Goal: Transaction & Acquisition: Purchase product/service

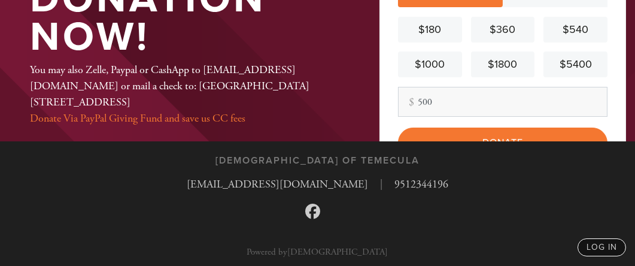
scroll to position [135, 0]
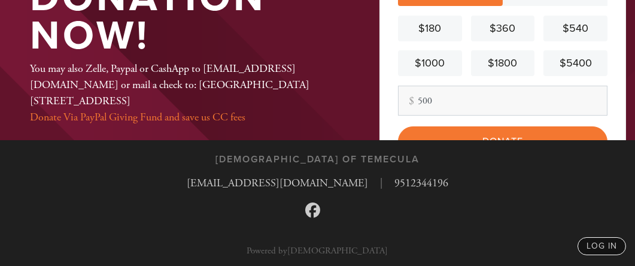
type input "500"
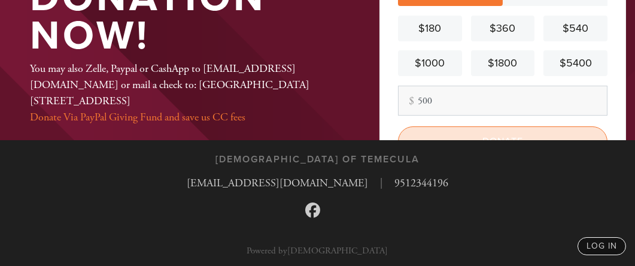
click at [467, 132] on input "Donate" at bounding box center [503, 141] width 210 height 30
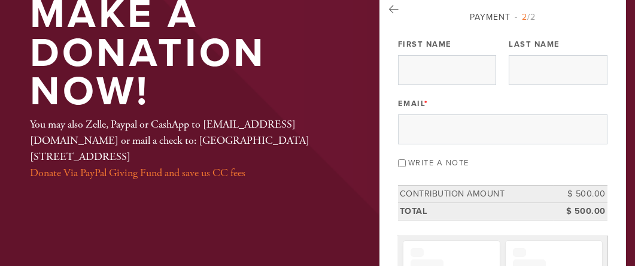
scroll to position [81, 0]
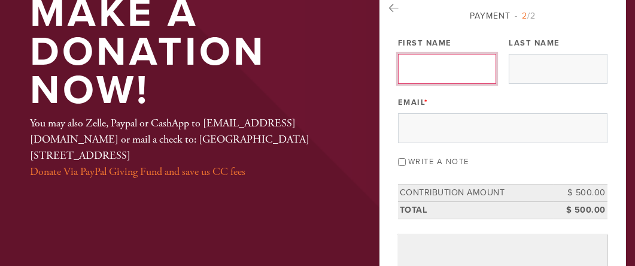
click at [438, 68] on input "First Name" at bounding box center [447, 69] width 99 height 30
type input "[PERSON_NAME]"
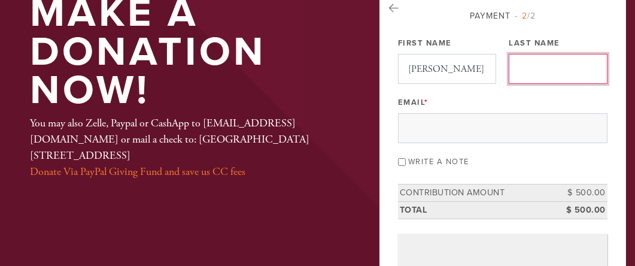
type input "[PERSON_NAME]"
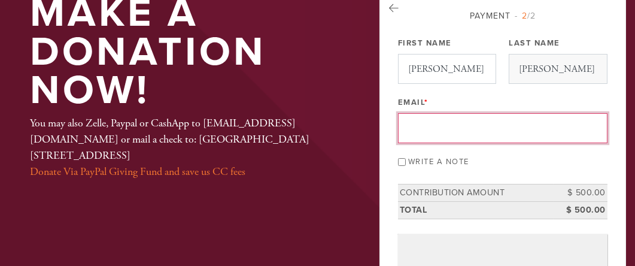
type input "[EMAIL_ADDRESS][DOMAIN_NAME]"
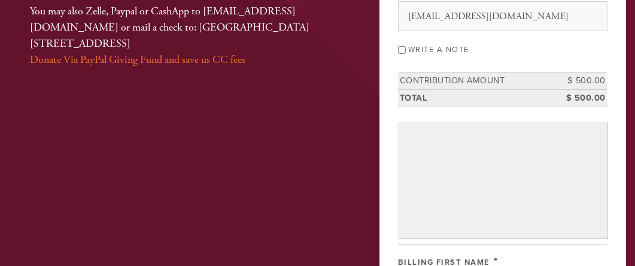
scroll to position [201, 0]
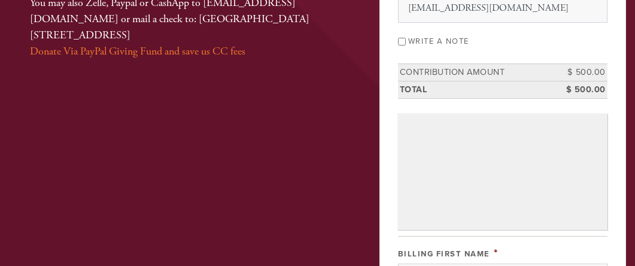
click at [402, 40] on input "Write a note" at bounding box center [402, 42] width 8 height 8
checkbox input "true"
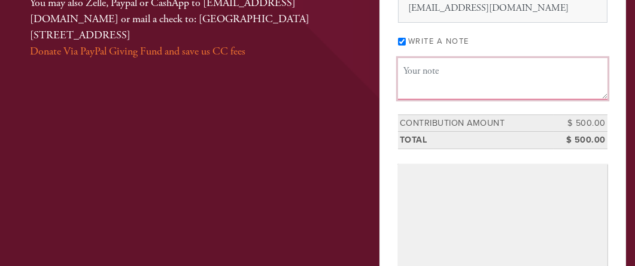
click at [434, 70] on textarea "Message or dedication" at bounding box center [503, 78] width 210 height 41
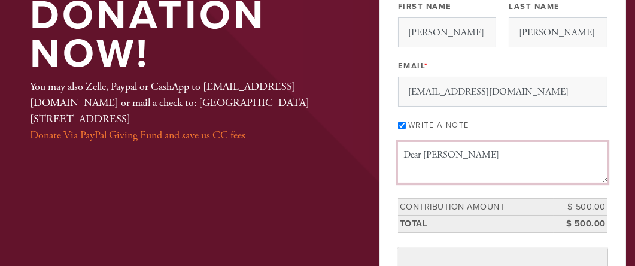
scroll to position [119, 0]
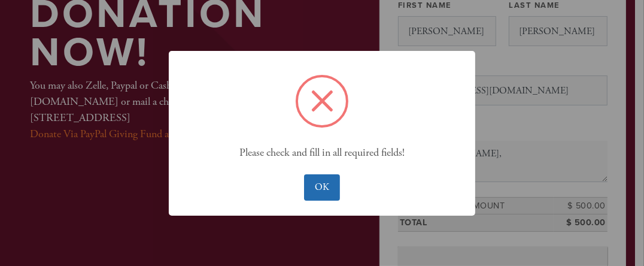
click at [312, 174] on button "OK" at bounding box center [321, 187] width 35 height 26
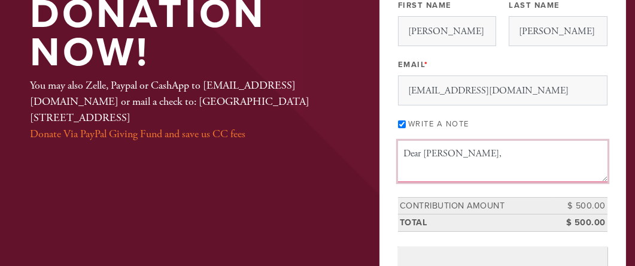
click at [510, 153] on textarea "Dear Rabbi Abrams," at bounding box center [503, 161] width 210 height 41
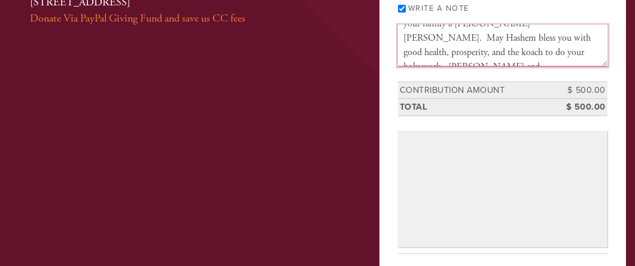
scroll to position [235, 0]
type textarea "Dear Rabbi Abrams, we are wishing you and your family a Shana Tova. May Hashem …"
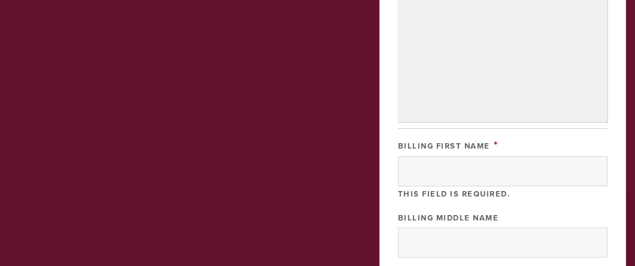
scroll to position [383, 0]
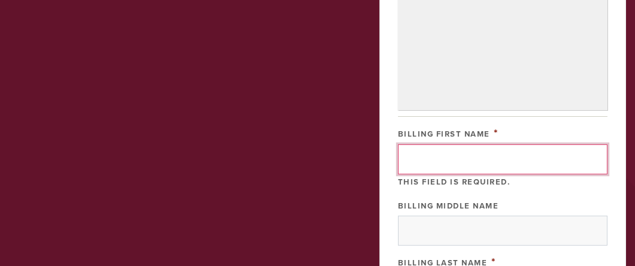
click at [439, 151] on input "Billing First Name" at bounding box center [503, 159] width 210 height 30
type input "Debra"
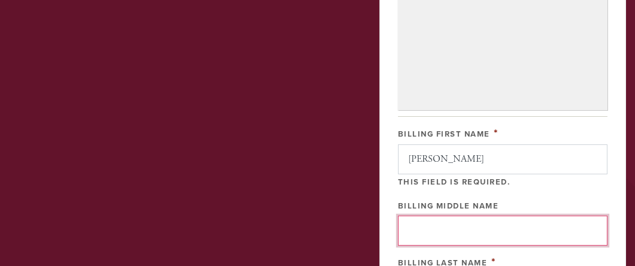
type input "D"
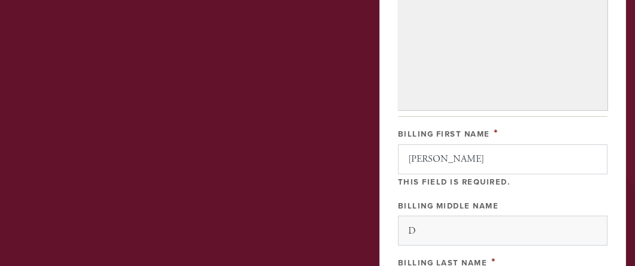
type input "Hamlin"
type input "1203 Raintree Circle"
type input "Culver City"
type input "United States"
type input "CA"
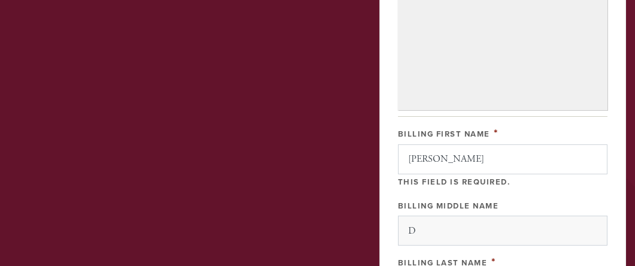
type input "90230"
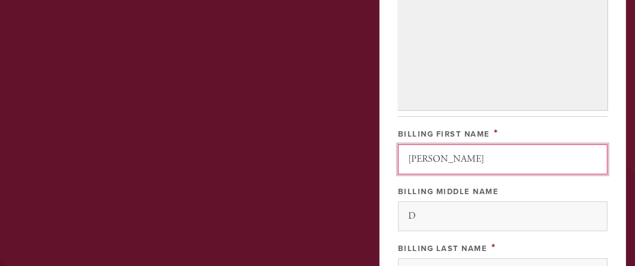
scroll to position [659, 0]
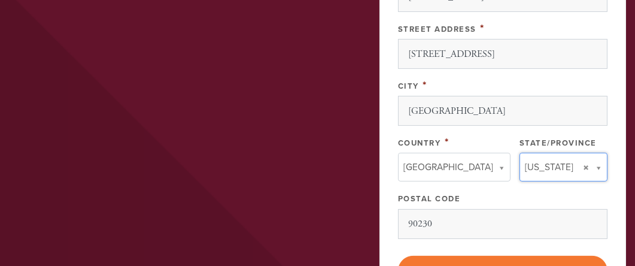
type input "CA"
type input "United States"
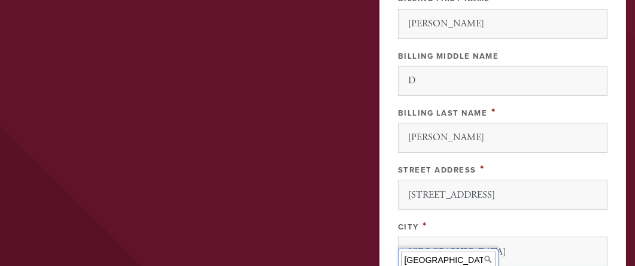
scroll to position [517, 0]
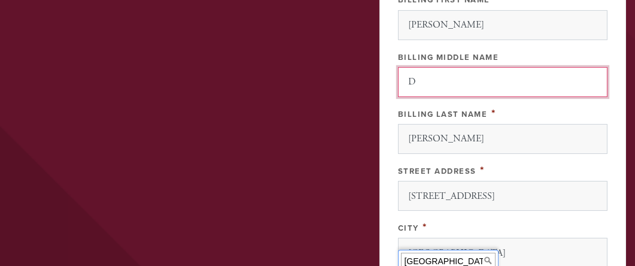
click at [426, 74] on input "D" at bounding box center [503, 82] width 210 height 30
type input "N"
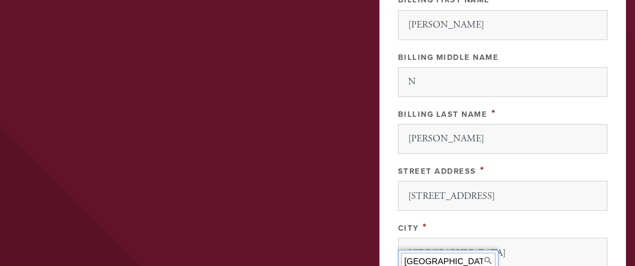
click at [336, 95] on div "You can bring the love of Judaism to Kayla Make a Donation Now! You may also Ze…" at bounding box center [317, 15] width 635 height 920
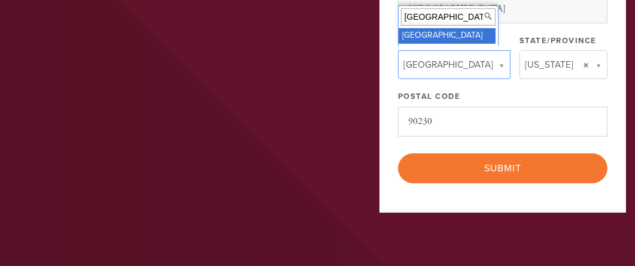
scroll to position [762, 0]
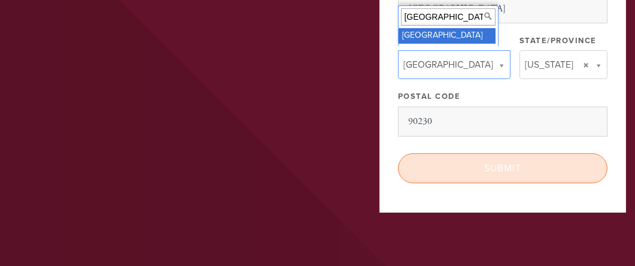
click at [498, 158] on input "Submit" at bounding box center [503, 168] width 210 height 30
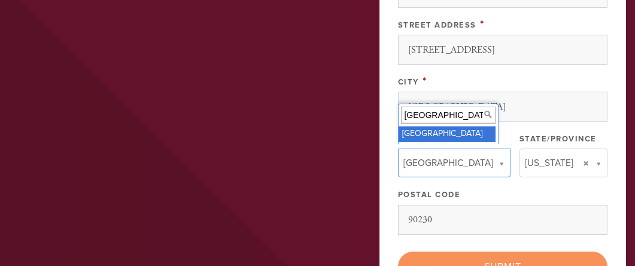
scroll to position [647, 0]
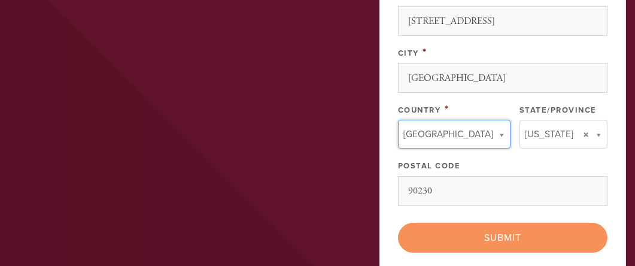
scroll to position [693, 0]
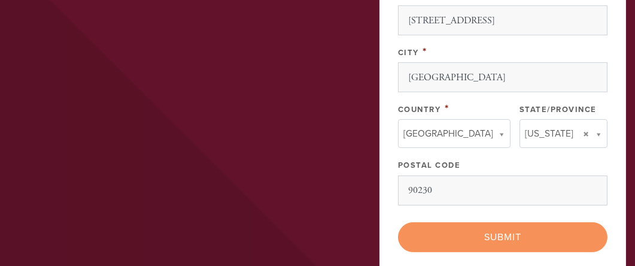
click at [457, 222] on div "< Previous Page Submit" at bounding box center [503, 237] width 210 height 30
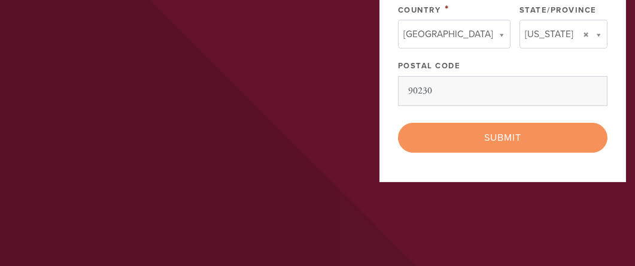
scroll to position [918, 0]
